Goal: Information Seeking & Learning: Find specific fact

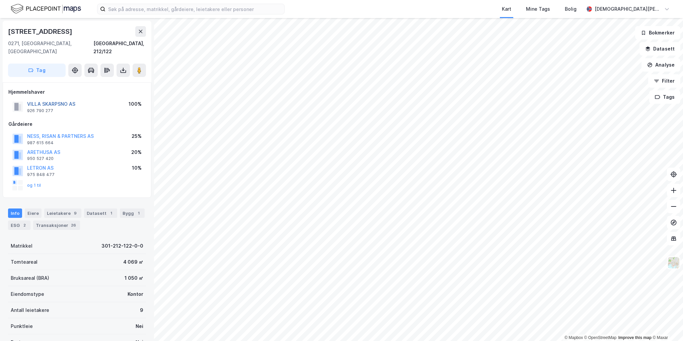
click at [0, 0] on button "VILLA SKARPSNO AS" at bounding box center [0, 0] width 0 height 0
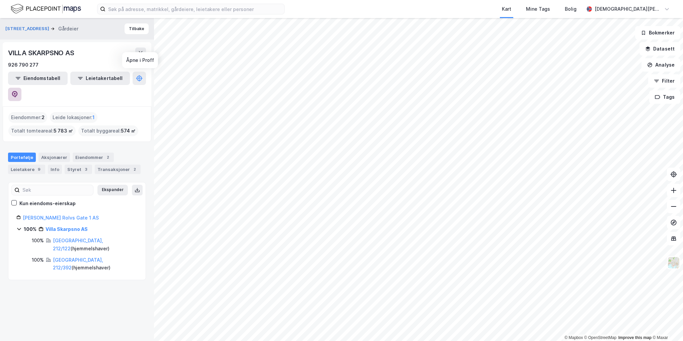
click at [18, 91] on icon at bounding box center [14, 94] width 7 height 7
